Goal: Transaction & Acquisition: Purchase product/service

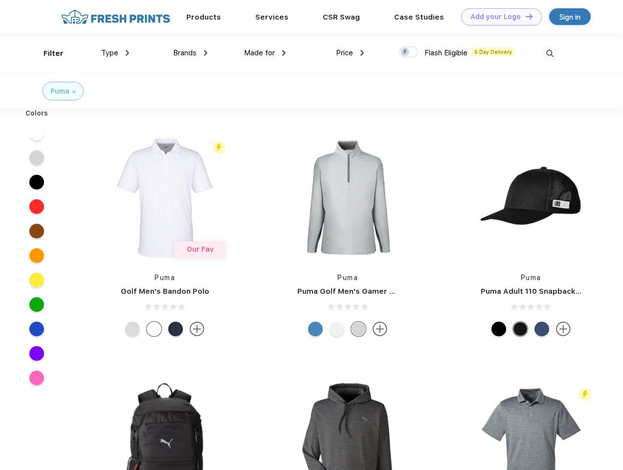
scroll to position [0, 0]
click at [498, 17] on link "Add your Logo Design Tool" at bounding box center [501, 16] width 81 height 17
click at [0, 0] on div "Design Tool" at bounding box center [0, 0] width 0 height 0
click at [525, 16] on link "Add your Logo Design Tool" at bounding box center [501, 16] width 81 height 17
click at [47, 53] on div "Filter" at bounding box center [54, 53] width 20 height 11
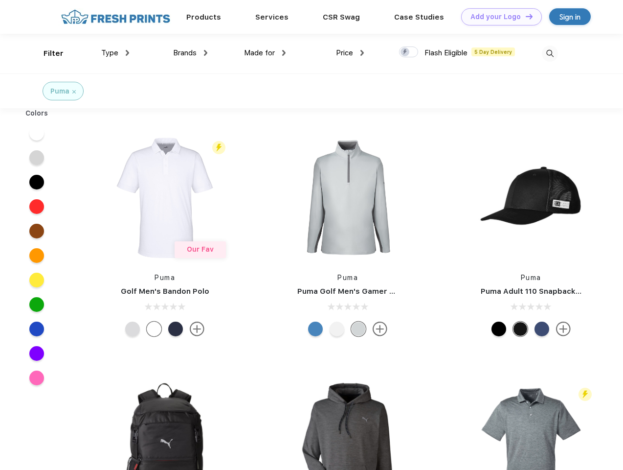
click at [115, 53] on span "Type" at bounding box center [109, 52] width 17 height 9
click at [190, 53] on span "Brands" at bounding box center [184, 52] width 23 height 9
click at [265, 53] on span "Made for" at bounding box center [259, 52] width 31 height 9
click at [350, 53] on span "Price" at bounding box center [344, 52] width 17 height 9
click at [409, 52] on div at bounding box center [408, 51] width 19 height 11
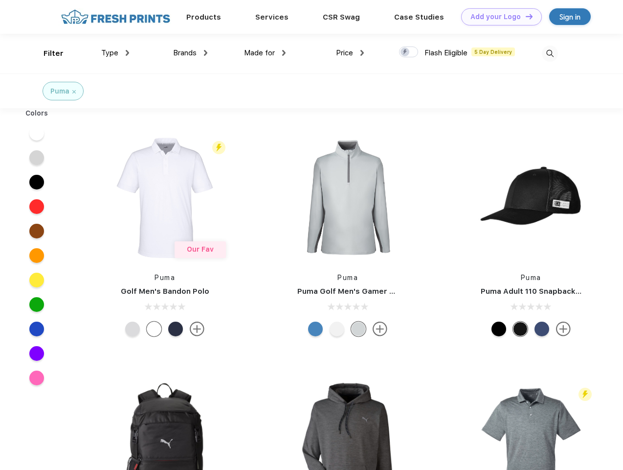
click at [406, 52] on input "checkbox" at bounding box center [402, 49] width 6 height 6
click at [550, 53] on img at bounding box center [550, 53] width 16 height 16
